Goal: Check status: Check status

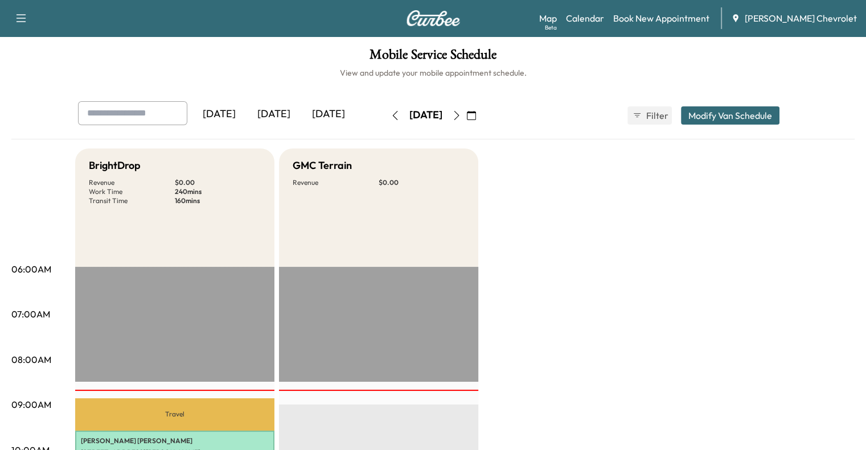
click at [461, 119] on icon "button" at bounding box center [456, 115] width 9 height 9
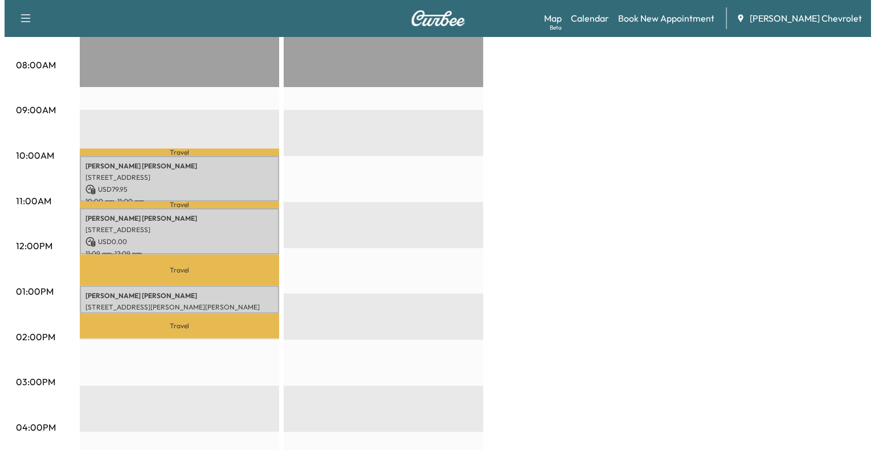
scroll to position [296, 0]
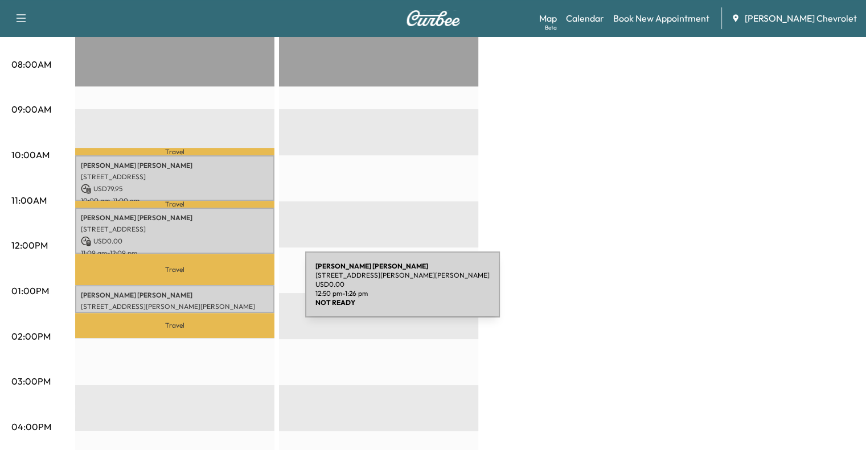
click at [220, 292] on p "[PERSON_NAME]" at bounding box center [175, 295] width 188 height 9
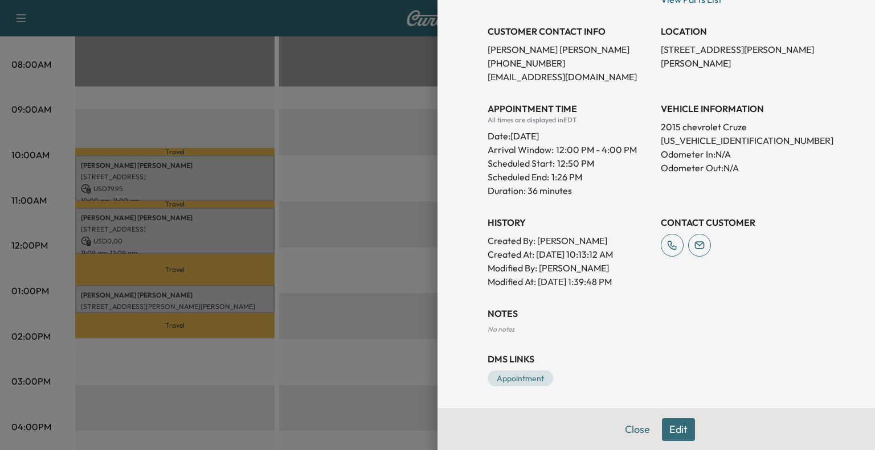
scroll to position [0, 0]
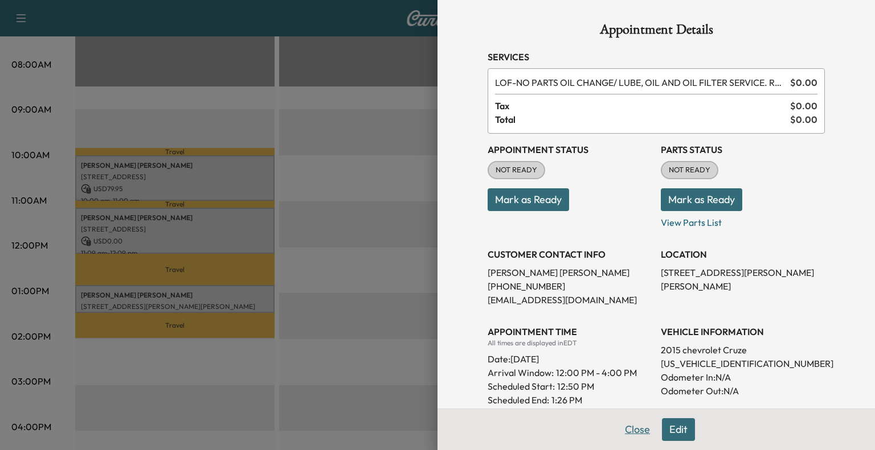
click at [626, 427] on button "Close" at bounding box center [637, 429] width 40 height 23
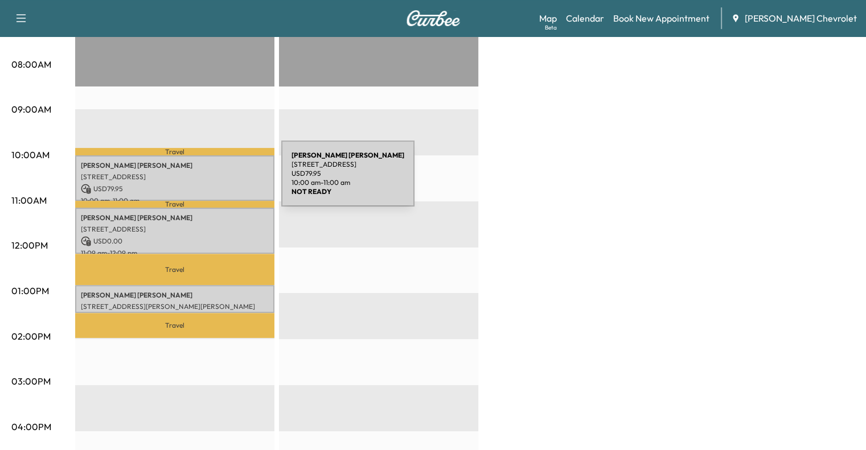
click at [196, 184] on p "USD 79.95" at bounding box center [175, 189] width 188 height 10
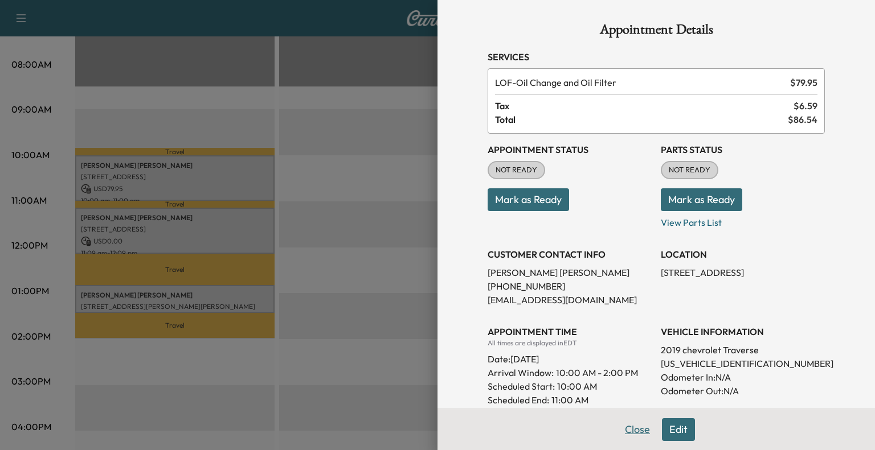
click at [637, 430] on button "Close" at bounding box center [637, 429] width 40 height 23
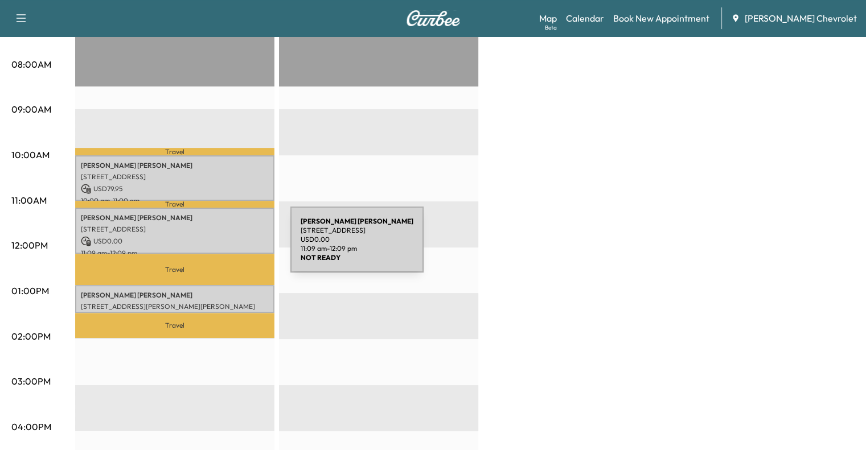
click at [205, 249] on p "11:09 am - 12:09 pm" at bounding box center [175, 253] width 188 height 9
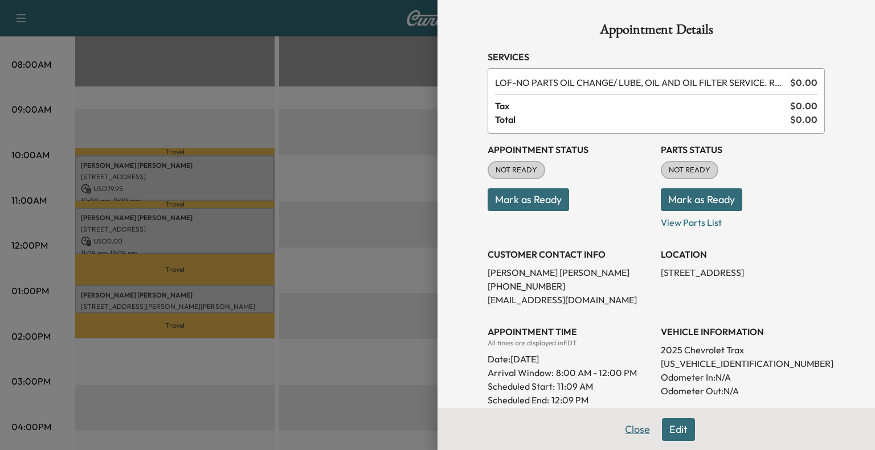
click at [627, 425] on button "Close" at bounding box center [637, 429] width 40 height 23
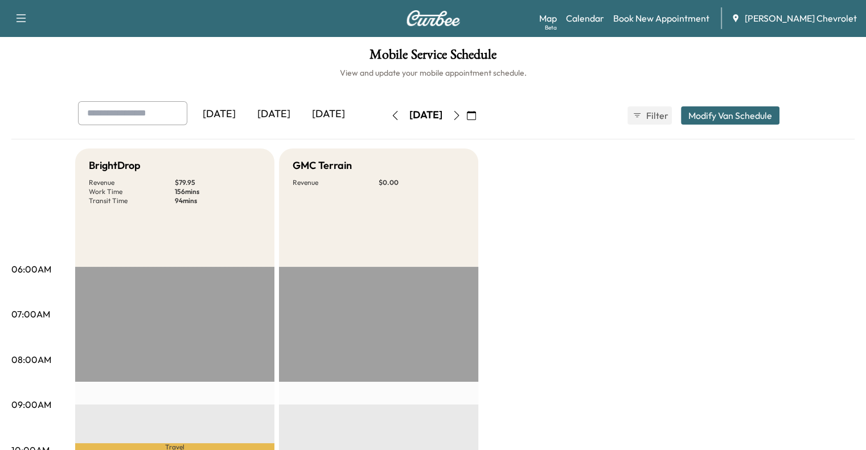
click at [385, 106] on button "button" at bounding box center [394, 115] width 19 height 18
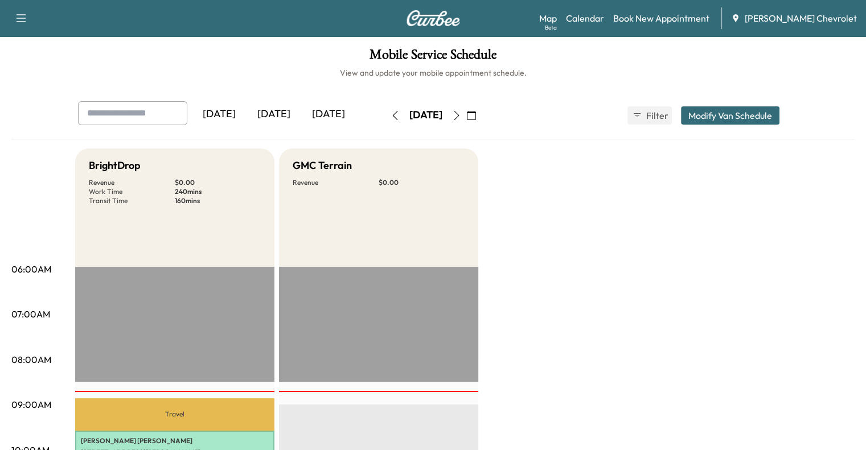
click at [456, 220] on div "GMC Terrain Revenue $ 0.00" at bounding box center [378, 208] width 199 height 118
